Goal: Information Seeking & Learning: Learn about a topic

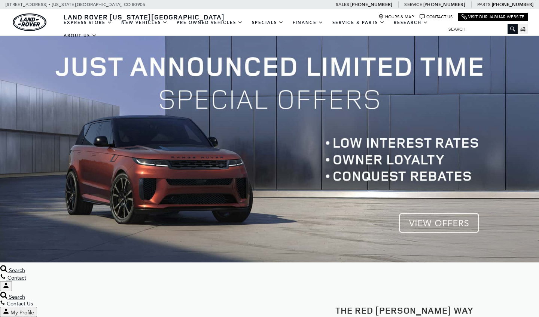
scroll to position [1, 0]
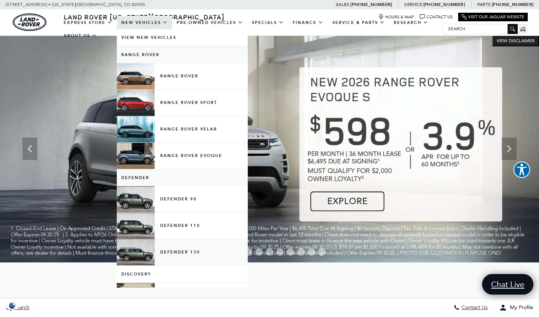
click at [146, 262] on link "Defender 130" at bounding box center [182, 252] width 131 height 26
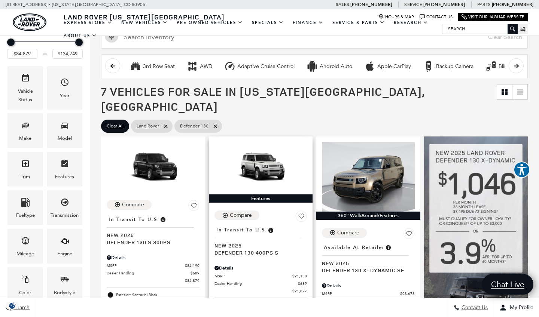
scroll to position [95, 0]
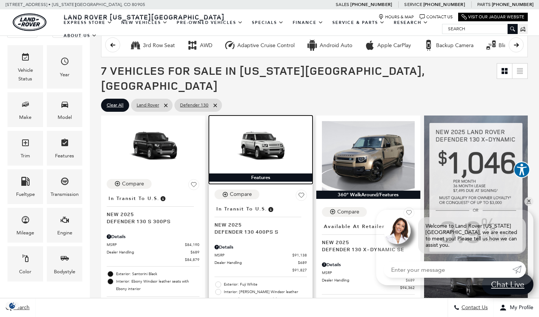
click at [257, 133] on img at bounding box center [260, 147] width 93 height 52
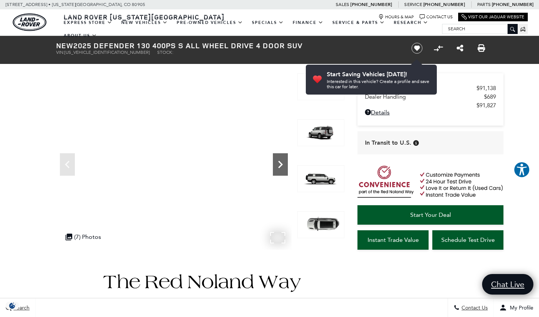
click at [281, 163] on icon "Next" at bounding box center [280, 164] width 15 height 15
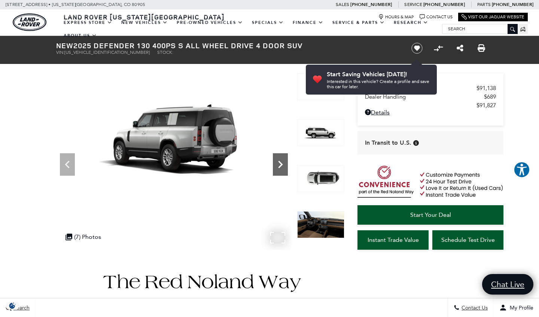
click at [281, 163] on icon "Next" at bounding box center [280, 164] width 15 height 15
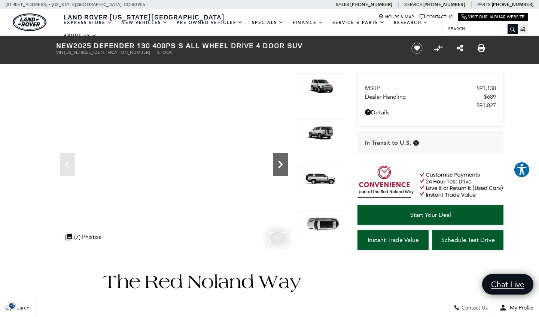
click at [282, 163] on icon "Next" at bounding box center [280, 164] width 15 height 15
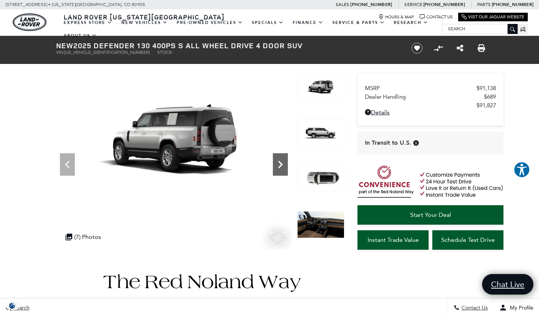
click at [282, 163] on icon "Next" at bounding box center [280, 164] width 15 height 15
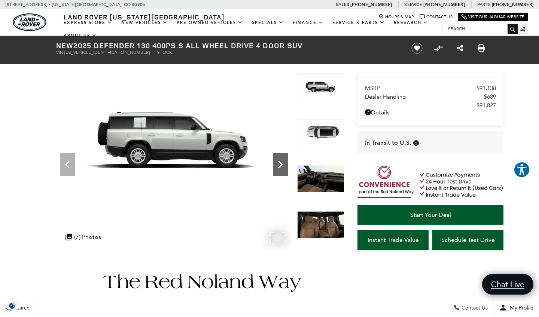
click at [282, 163] on icon "Next" at bounding box center [280, 164] width 15 height 15
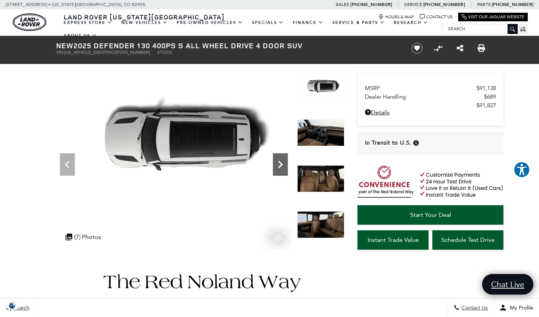
click at [282, 163] on icon "Next" at bounding box center [280, 164] width 15 height 15
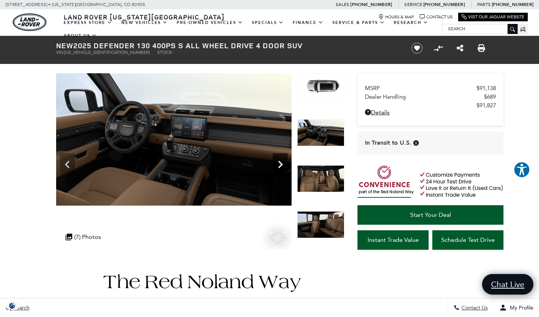
click at [282, 163] on icon "Next" at bounding box center [280, 164] width 15 height 15
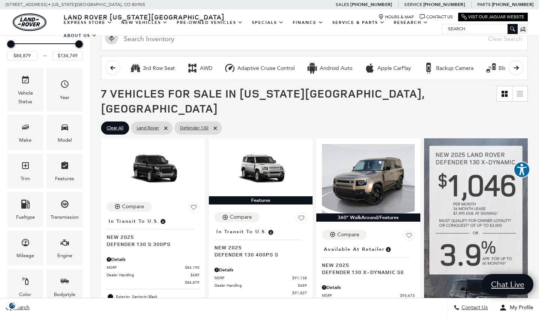
scroll to position [95, 0]
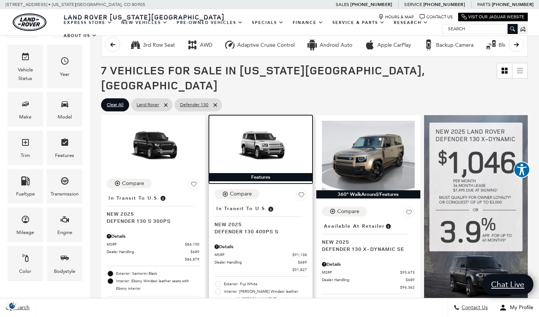
click at [259, 141] on img at bounding box center [260, 147] width 93 height 52
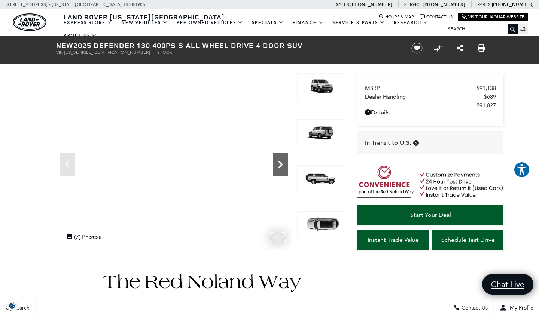
click at [273, 164] on icon "Next" at bounding box center [280, 164] width 15 height 15
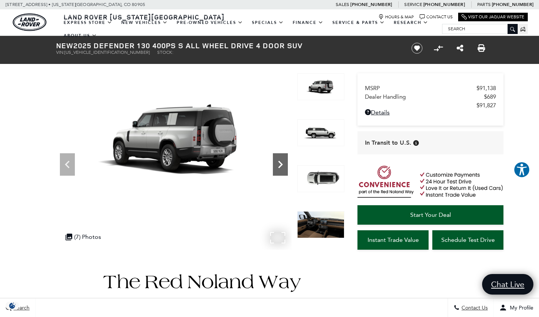
click at [276, 163] on icon "Next" at bounding box center [280, 164] width 15 height 15
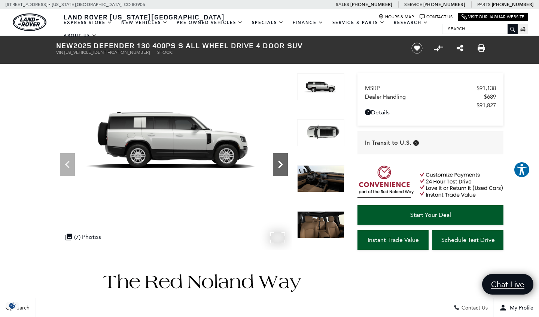
click at [276, 163] on icon "Next" at bounding box center [280, 164] width 15 height 15
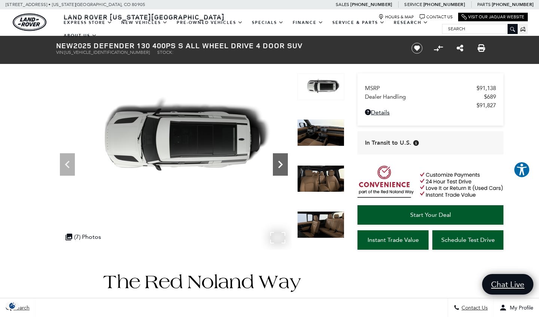
click at [276, 163] on icon "Next" at bounding box center [280, 164] width 15 height 15
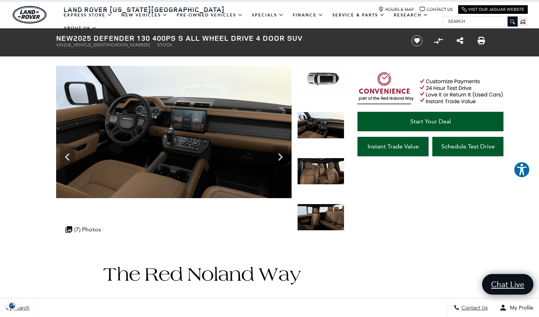
scroll to position [1, 0]
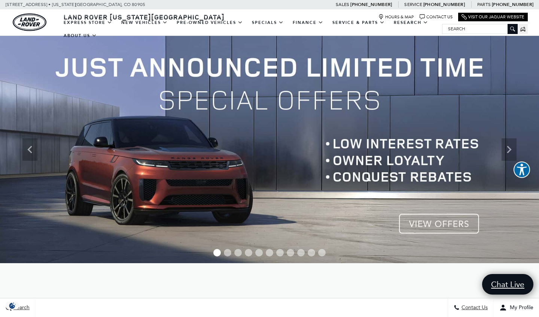
scroll to position [1, 0]
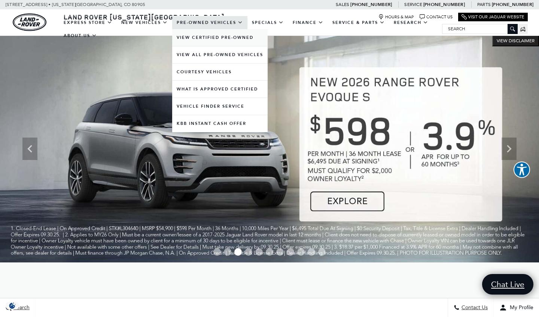
click at [220, 42] on link "View Certified Pre-Owned" at bounding box center [219, 37] width 95 height 17
